Goal: Learn about a topic: Learn about a topic

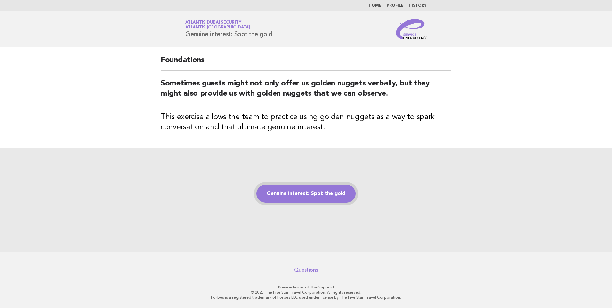
click at [309, 193] on link "Genuine interest: Spot the gold" at bounding box center [306, 194] width 99 height 18
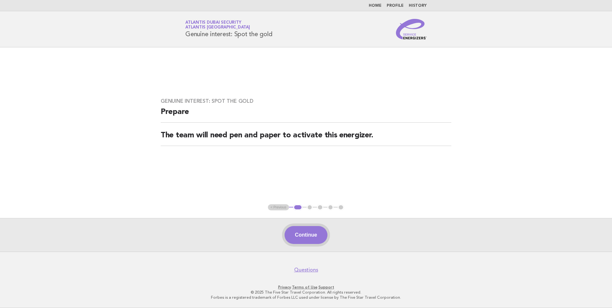
click at [305, 234] on button "Continue" at bounding box center [306, 235] width 43 height 18
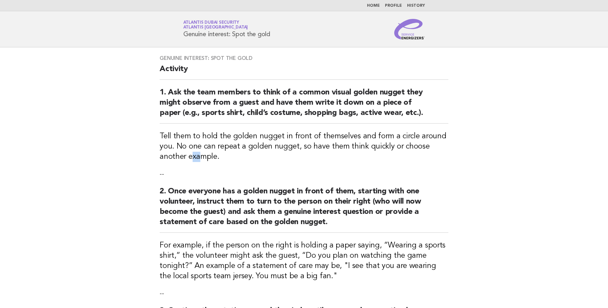
drag, startPoint x: 195, startPoint y: 161, endPoint x: 206, endPoint y: 161, distance: 10.3
click at [206, 161] on h3 "Tell them to hold the golden nugget in front of themselves and form a circle ar…" at bounding box center [304, 146] width 289 height 31
drag, startPoint x: 206, startPoint y: 161, endPoint x: 233, endPoint y: 160, distance: 27.2
click at [233, 160] on h3 "Tell them to hold the golden nugget in front of themselves and form a circle ar…" at bounding box center [304, 146] width 289 height 31
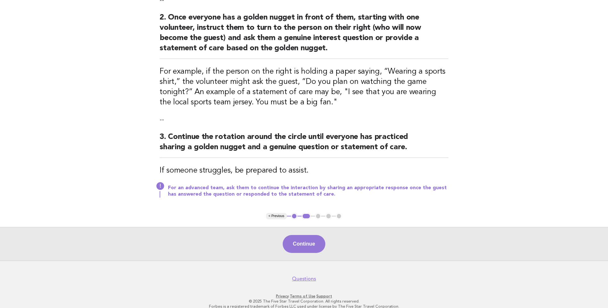
scroll to position [183, 0]
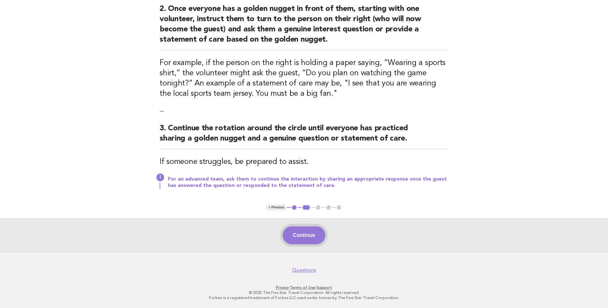
click at [300, 231] on button "Continue" at bounding box center [304, 235] width 43 height 18
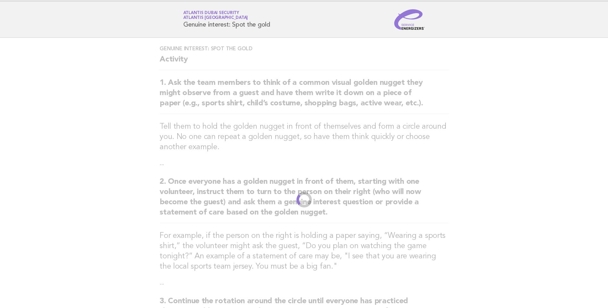
scroll to position [0, 0]
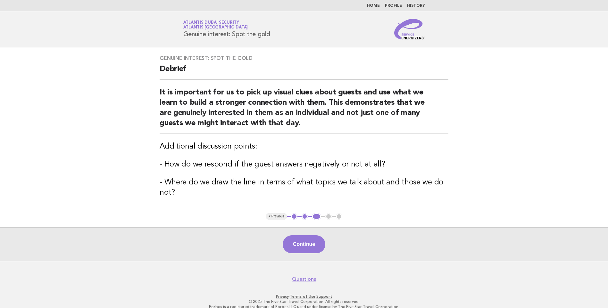
click at [296, 112] on h2 "It is important for us to pick up visual clues about guests and use what we lea…" at bounding box center [304, 110] width 289 height 46
click at [304, 218] on button "2" at bounding box center [304, 216] width 6 height 6
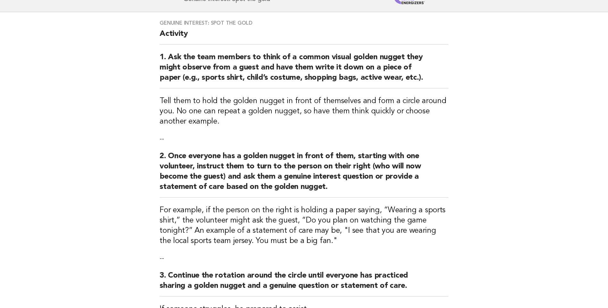
scroll to position [32, 0]
